Goal: Task Accomplishment & Management: Complete application form

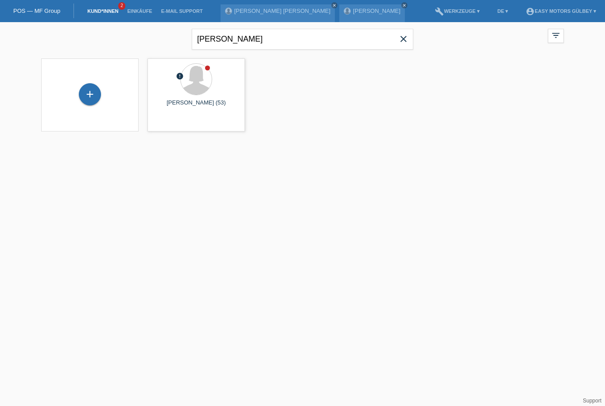
click at [409, 39] on span "close" at bounding box center [404, 39] width 18 height 13
click at [105, 12] on link "Kund*innen" at bounding box center [103, 10] width 40 height 5
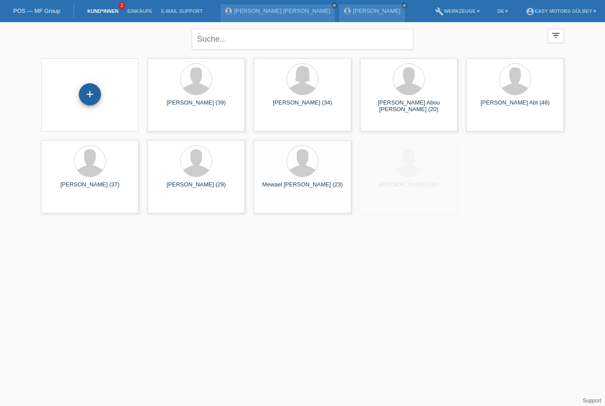
click at [90, 99] on div "+" at bounding box center [89, 94] width 21 height 15
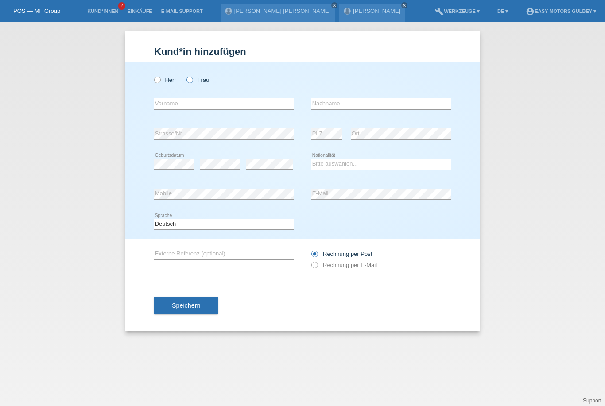
click at [186, 82] on input "Frau" at bounding box center [189, 80] width 6 height 6
radio input "true"
click at [236, 100] on input "text" at bounding box center [223, 103] width 139 height 11
type input "Ayse"
type input "Yildirim"
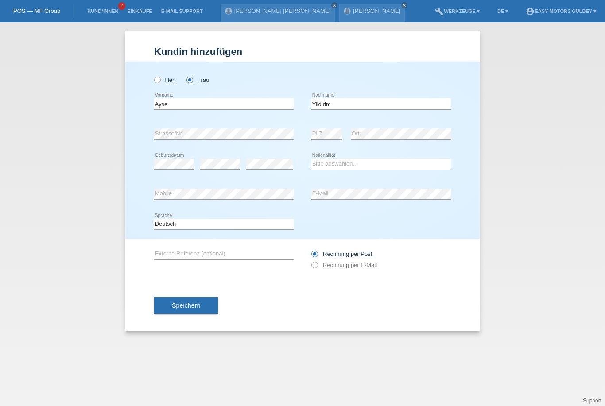
click at [232, 128] on div "error Strasse/Nr." at bounding box center [223, 134] width 139 height 30
click at [368, 167] on select "Bitte auswählen... Schweiz Deutschland Liechtenstein Österreich ------------ Af…" at bounding box center [380, 164] width 139 height 11
select select "TR"
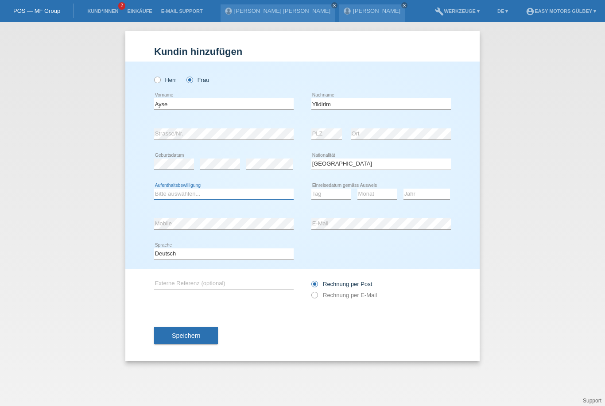
click at [237, 189] on select "Bitte auswählen... C B B - Flüchtlingsstatus Andere" at bounding box center [223, 194] width 139 height 11
select select "C"
click at [336, 198] on select "Tag 01 02 03 04 05 06 07 08 09 10 11" at bounding box center [331, 194] width 40 height 11
select select "23"
click at [369, 197] on select "Monat 01 02 03 04 05 06 07 08 09 10 11" at bounding box center [377, 194] width 40 height 11
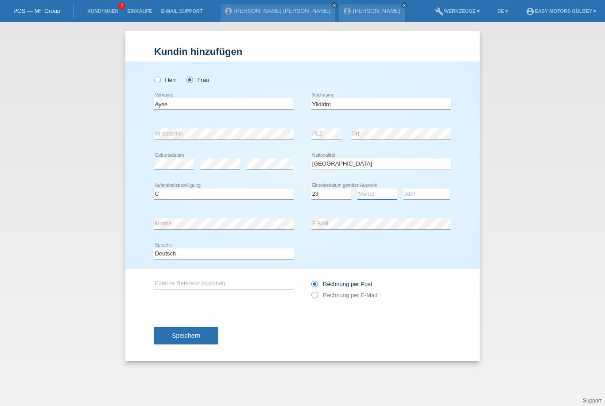
select select "06"
click at [435, 195] on select "Jahr 2025 2024 2023 2022 2021 2020 2019 2018 2017 2016 2015 2014 2013 2012 2011…" at bounding box center [426, 194] width 46 height 11
select select "2000"
click at [317, 298] on label "Rechnung per E-Mail" at bounding box center [344, 295] width 66 height 7
click at [317, 301] on input "Rechnung per E-Mail" at bounding box center [314, 297] width 6 height 11
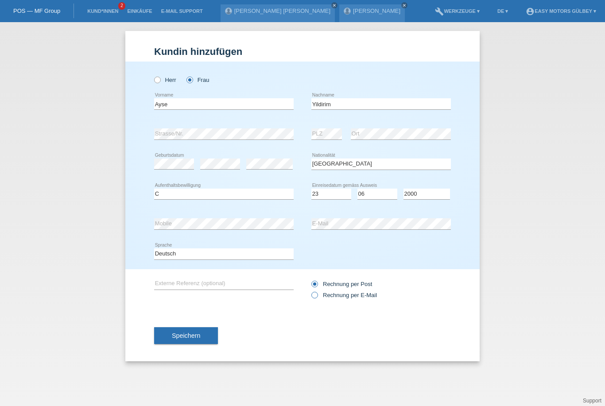
radio input "true"
click at [198, 335] on span "Speichern" at bounding box center [186, 335] width 28 height 7
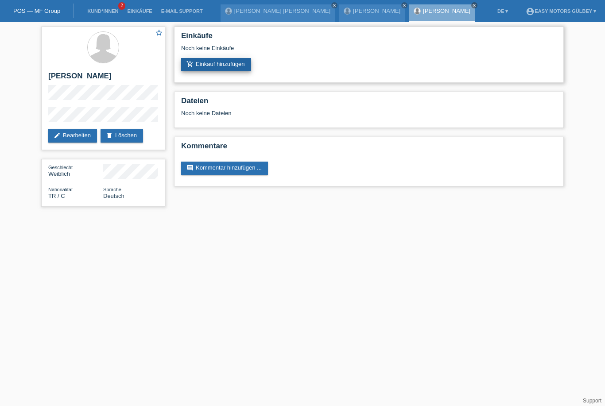
click at [241, 68] on link "add_shopping_cart Einkauf hinzufügen" at bounding box center [216, 64] width 70 height 13
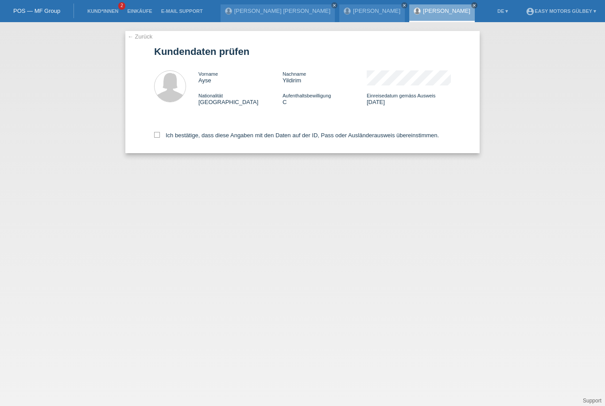
click at [160, 126] on div "Ich bestätige, dass diese Angaben mit den Daten auf der ID, Pass oder Ausländer…" at bounding box center [302, 133] width 297 height 39
click at [154, 138] on icon at bounding box center [157, 135] width 6 height 6
click at [154, 138] on input "Ich bestätige, dass diese Angaben mit den Daten auf der ID, Pass oder Ausländer…" at bounding box center [157, 135] width 6 height 6
checkbox input "true"
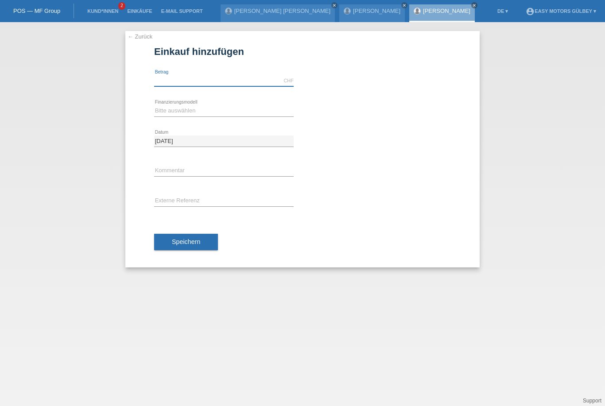
click at [204, 84] on input "text" at bounding box center [223, 80] width 139 height 11
click at [201, 109] on select "Bitte auswählen Fixe Raten Kauf auf Rechnung mit Teilzahlungsoption" at bounding box center [223, 110] width 139 height 11
type input "3290.00"
select select "10"
click at [201, 249] on button "Speichern" at bounding box center [186, 242] width 64 height 17
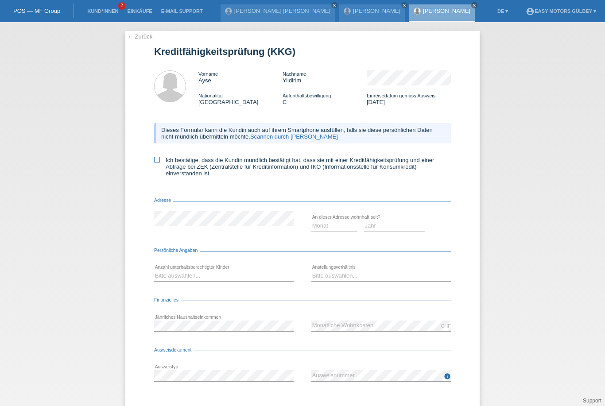
click at [156, 161] on icon at bounding box center [157, 160] width 6 height 6
click at [156, 161] on input "Ich bestätige, dass die Kundin mündlich bestätigt hat, dass sie mit einer Kredi…" at bounding box center [157, 160] width 6 height 6
checkbox input "true"
click at [337, 230] on select "Monat 01 02 03 04 05 06 07 08 09 10" at bounding box center [334, 226] width 46 height 11
select select "07"
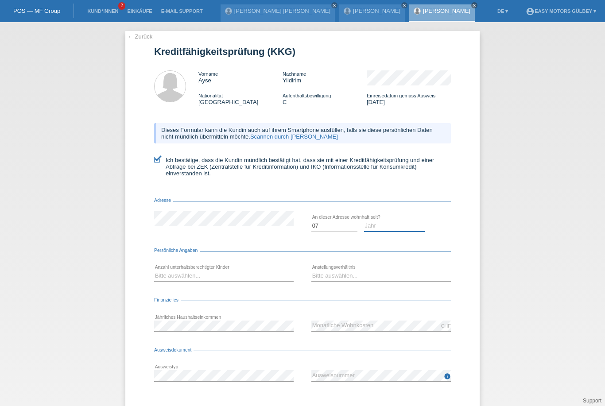
click at [383, 231] on select "Jahr 2025 2024 2023 2022 2021 2020 2019 2018 2017 2016 2015 2014 2013 2012 2011…" at bounding box center [394, 226] width 61 height 11
select select "2023"
click at [192, 279] on select "Bitte auswählen... 0 1 2 3 4 5 6 7 8 9" at bounding box center [223, 276] width 139 height 11
select select "0"
click at [347, 281] on select "Bitte auswählen... Unbefristet Befristet Lehrling/Student Pensioniert Nicht arb…" at bounding box center [380, 276] width 139 height 11
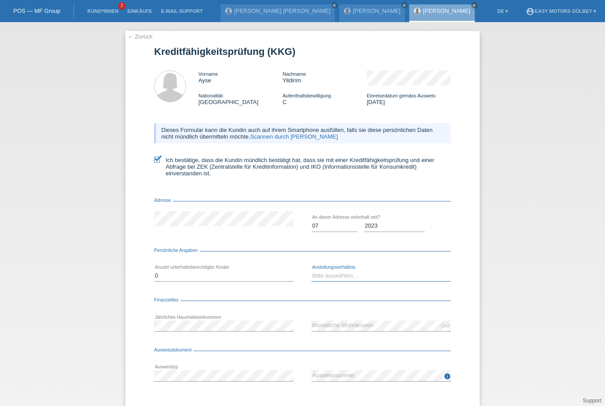
select select "HOUSEWIFE"
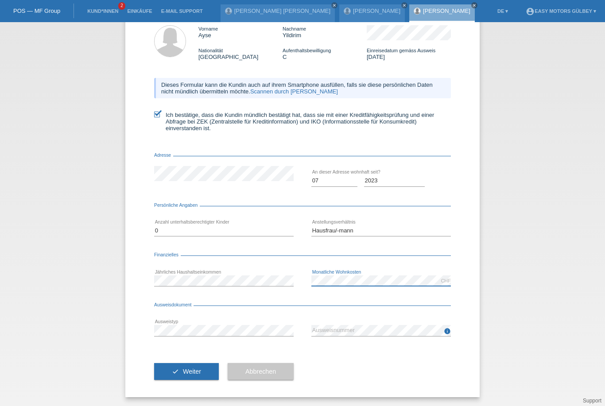
scroll to position [53, 0]
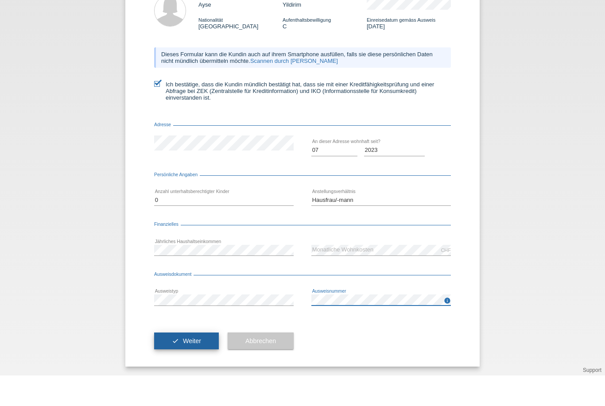
click at [201, 368] on span "Weiter" at bounding box center [192, 371] width 18 height 7
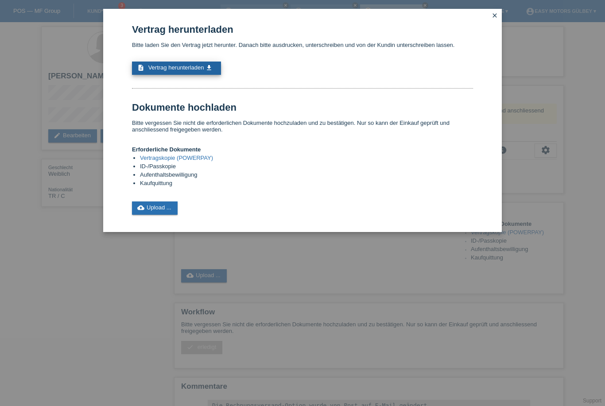
click at [160, 71] on span "Vertrag herunterladen" at bounding box center [176, 67] width 56 height 7
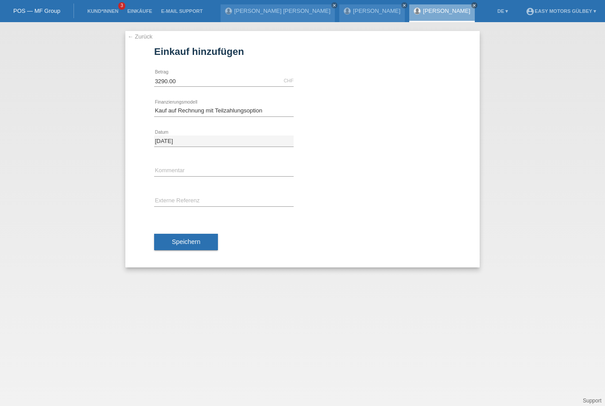
select select "10"
click at [137, 11] on link "Einkäufe" at bounding box center [140, 10] width 34 height 5
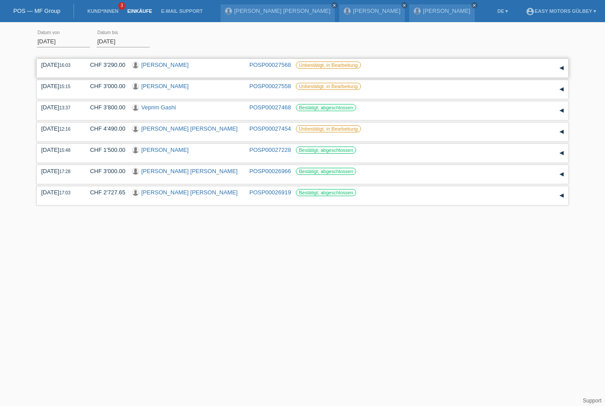
click at [386, 67] on div "Unbestätigt, in Bearbeitung" at bounding box center [344, 65] width 97 height 7
click at [343, 66] on label "Unbestätigt, in Bearbeitung" at bounding box center [328, 65] width 65 height 7
click at [169, 63] on link "[PERSON_NAME]" at bounding box center [164, 65] width 47 height 7
click at [325, 61] on div "[DATE] 16:03 CHF 3'290.00 [PERSON_NAME] POSP00027568 Unbestätigt, in Bearbeitung" at bounding box center [302, 68] width 531 height 19
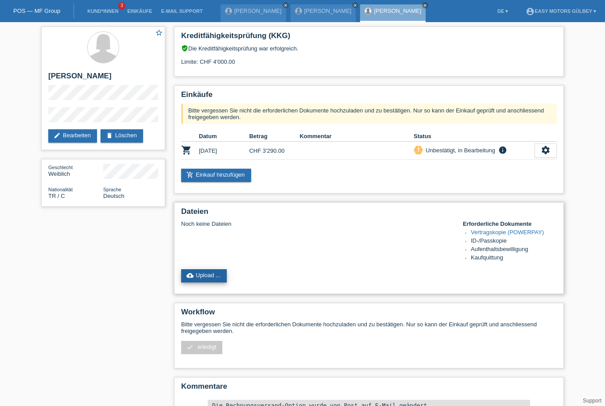
click at [227, 282] on link "cloud_upload Upload ..." at bounding box center [204, 275] width 46 height 13
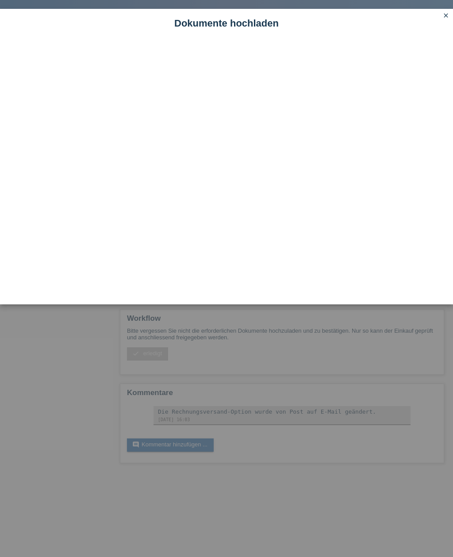
click at [449, 14] on icon "close" at bounding box center [446, 15] width 7 height 7
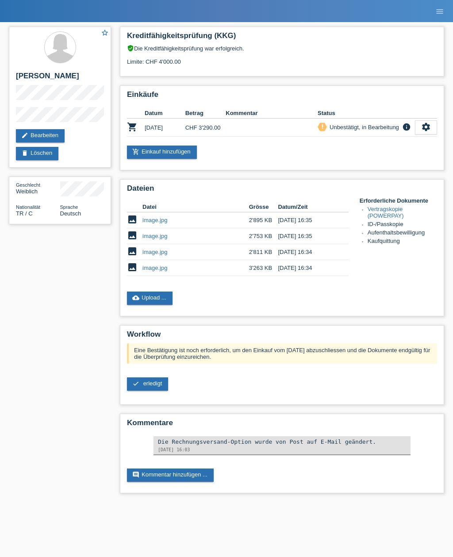
click at [151, 387] on span "erledigt" at bounding box center [152, 383] width 19 height 7
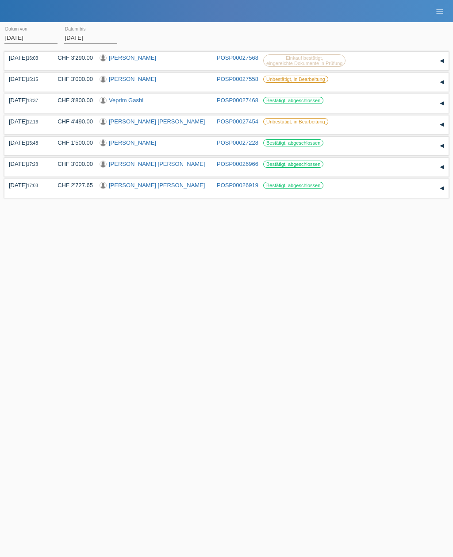
click at [310, 82] on label "Unbestätigt, in Bearbeitung" at bounding box center [295, 79] width 65 height 7
click at [290, 83] on label "Unbestätigt, in Bearbeitung" at bounding box center [295, 79] width 65 height 7
click at [278, 83] on label "Unbestätigt, in Bearbeitung" at bounding box center [295, 79] width 65 height 7
click at [309, 83] on label "Unbestätigt, in Bearbeitung" at bounding box center [295, 79] width 65 height 7
click at [437, 84] on div "▾" at bounding box center [442, 82] width 13 height 13
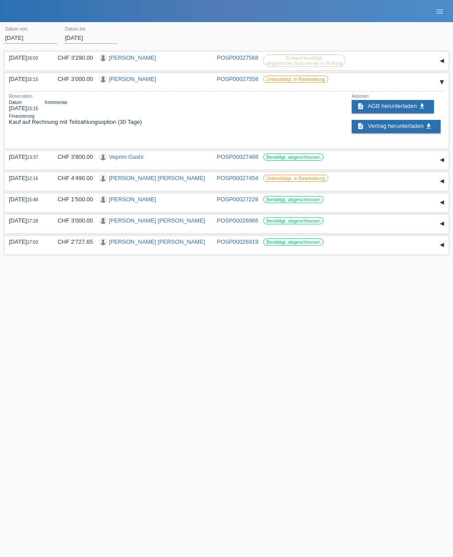
click at [315, 82] on label "Unbestätigt, in Bearbeitung" at bounding box center [295, 79] width 65 height 7
click at [311, 81] on label "Unbestätigt, in Bearbeitung" at bounding box center [295, 79] width 65 height 7
click at [442, 86] on div "▾" at bounding box center [442, 82] width 13 height 13
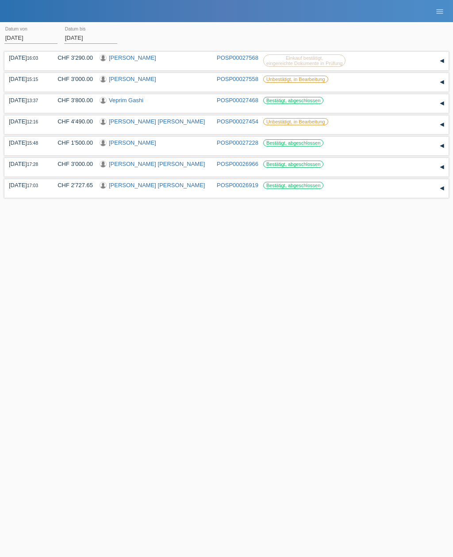
click at [140, 82] on link "[PERSON_NAME]" at bounding box center [132, 79] width 47 height 7
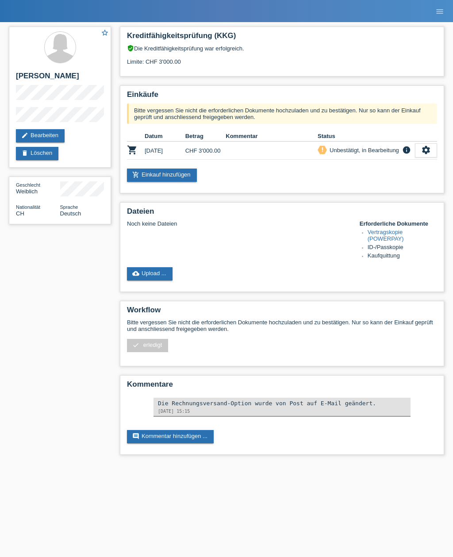
click at [152, 281] on link "cloud_upload Upload ..." at bounding box center [150, 273] width 46 height 13
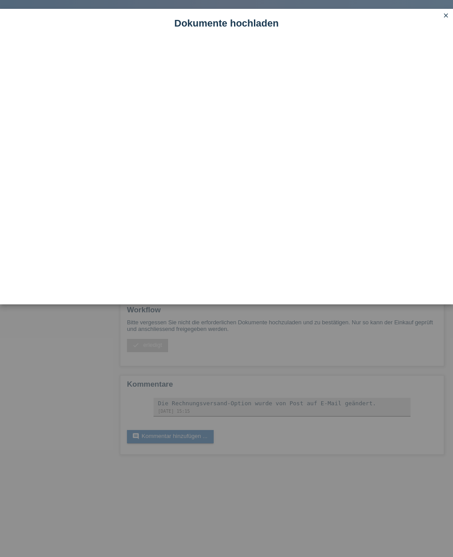
click at [446, 15] on icon "close" at bounding box center [446, 15] width 7 height 7
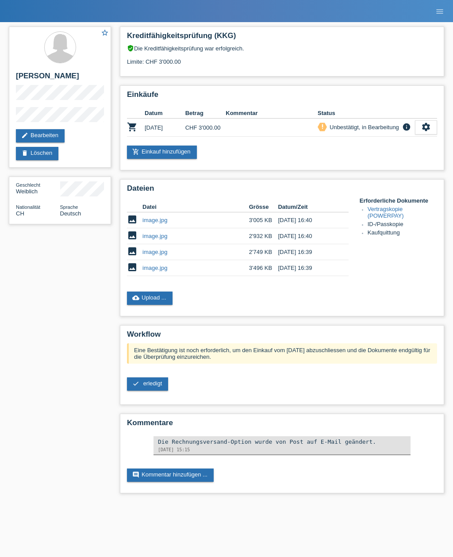
click at [155, 387] on span "erledigt" at bounding box center [152, 383] width 19 height 7
